Goal: Task Accomplishment & Management: Manage account settings

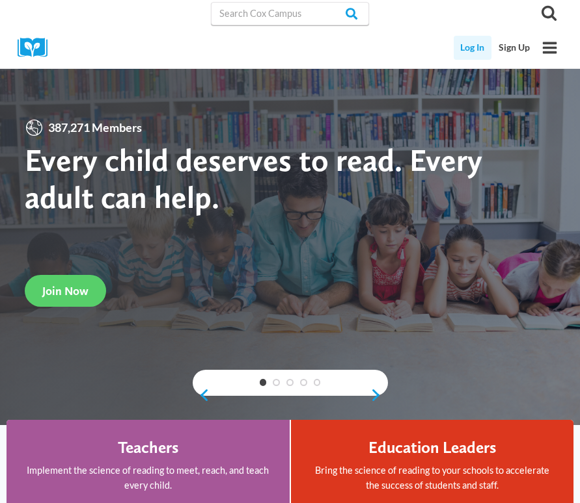
click at [474, 51] on link "Log In" at bounding box center [472, 48] width 38 height 24
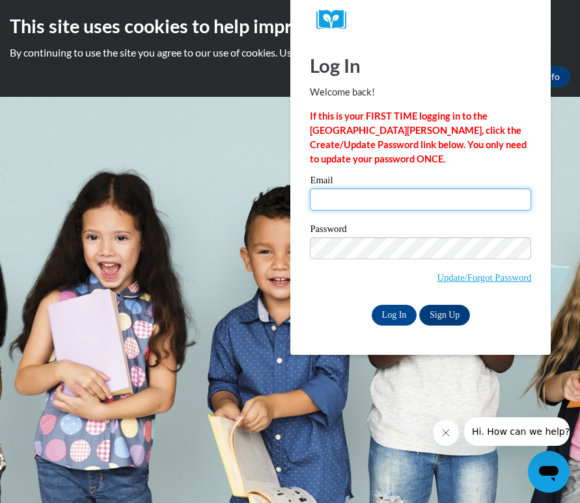
type input "Madison_Gibson_lQnMA"
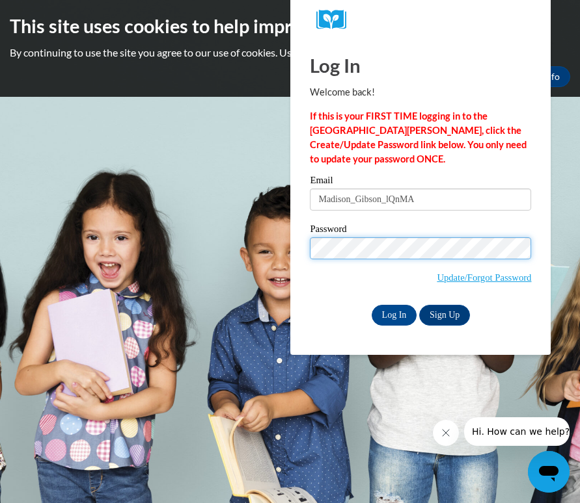
click at [393, 314] on input "Log In" at bounding box center [394, 315] width 46 height 21
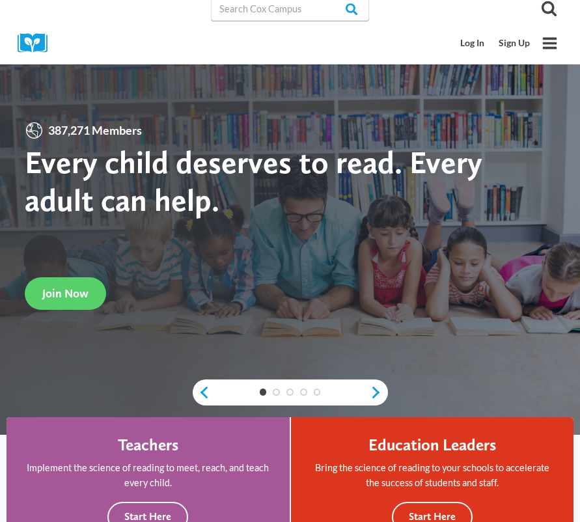
scroll to position [6, 0]
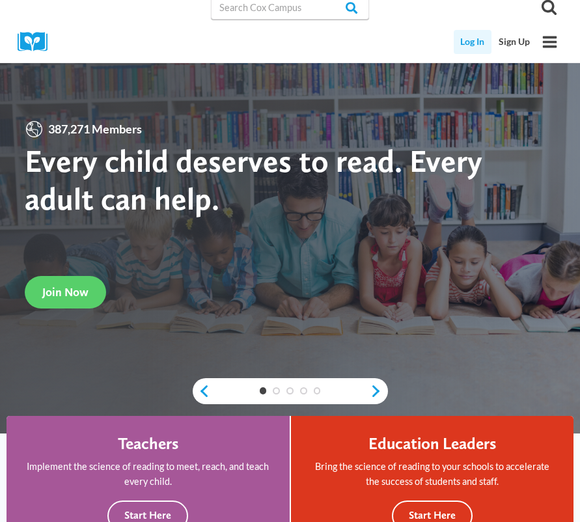
click at [478, 44] on link "Log In" at bounding box center [472, 42] width 38 height 24
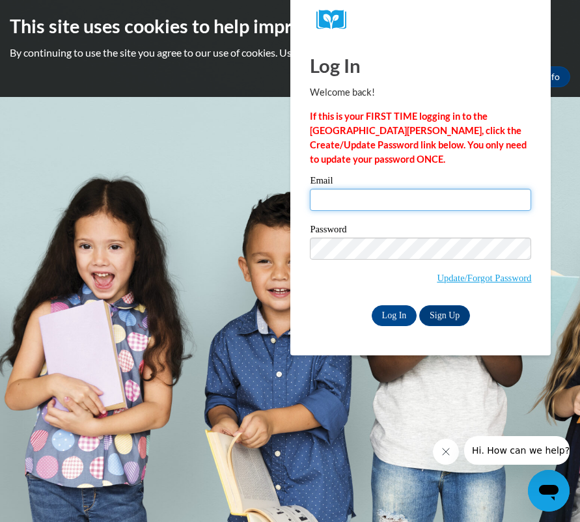
type input "Madison_Gibson_lQnMA"
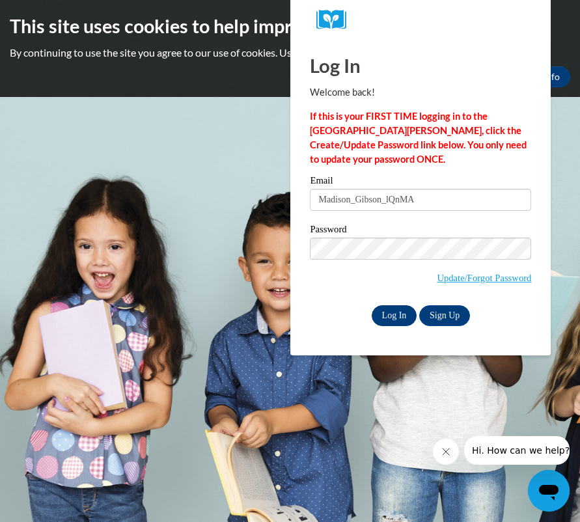
click at [397, 312] on input "Log In" at bounding box center [394, 315] width 46 height 21
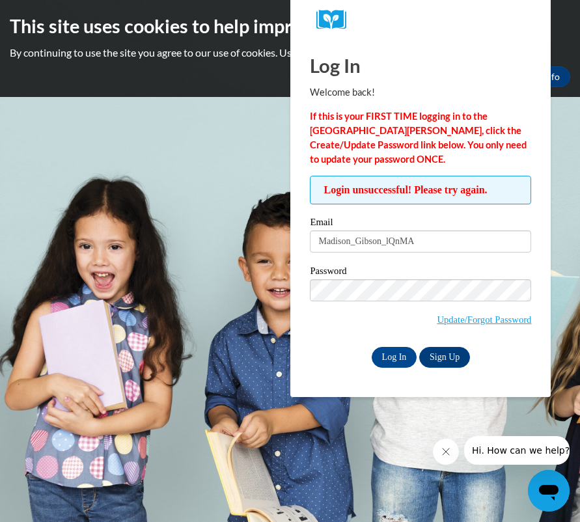
click at [299, 351] on div "Log In Welcome back! If this is your FIRST TIME logging in to the NEW Cox Campu…" at bounding box center [420, 218] width 280 height 358
click at [418, 252] on input "Madison_Gibson_lQnMA" at bounding box center [420, 241] width 221 height 22
click at [345, 350] on div "Log In Sign Up" at bounding box center [420, 357] width 221 height 21
click at [448, 323] on link "Update/Forgot Password" at bounding box center [483, 319] width 94 height 10
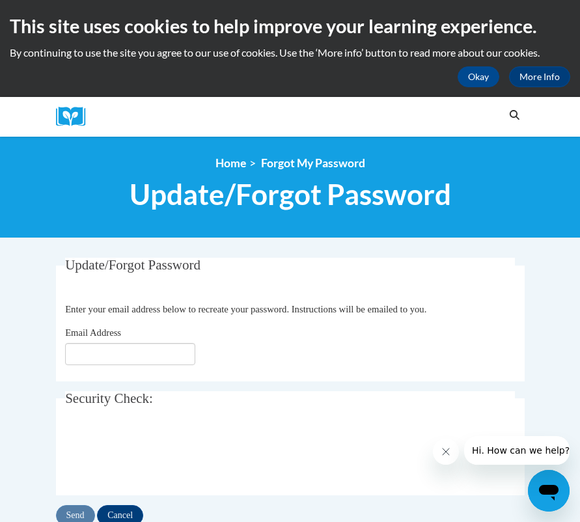
click at [374, 338] on div "Email Address" at bounding box center [289, 345] width 449 height 40
click at [167, 355] on input "Email Address" at bounding box center [130, 354] width 130 height 22
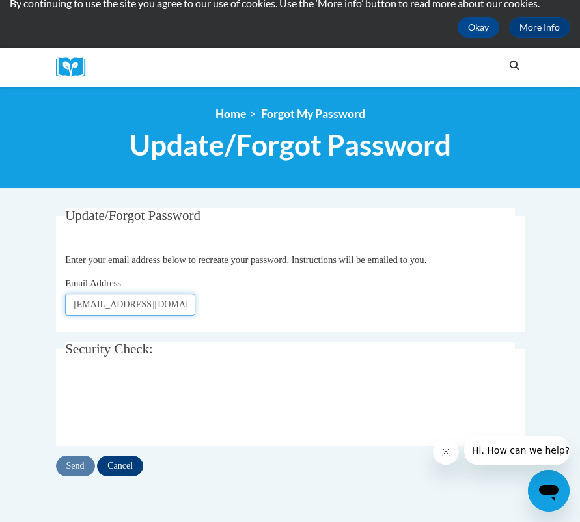
scroll to position [76, 0]
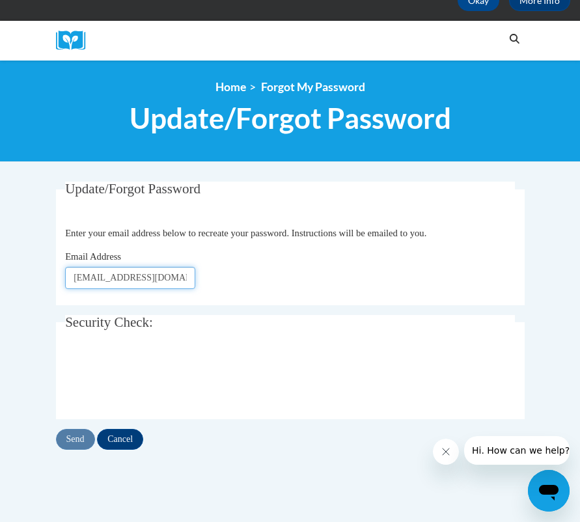
type input "[EMAIL_ADDRESS][DOMAIN_NAME]"
click at [81, 439] on input "Send" at bounding box center [75, 439] width 39 height 21
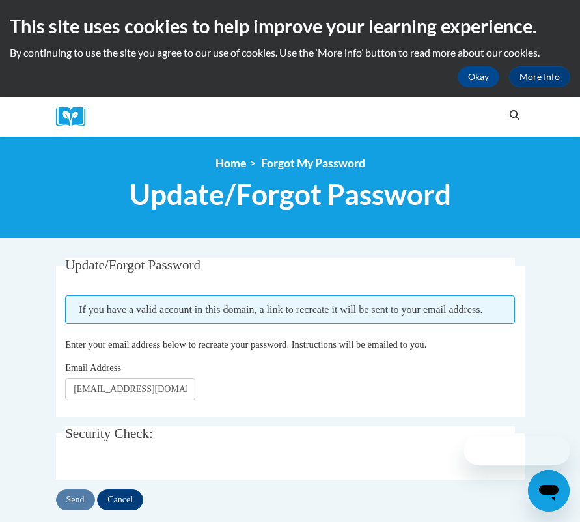
scroll to position [0, 46]
